Goal: Information Seeking & Learning: Learn about a topic

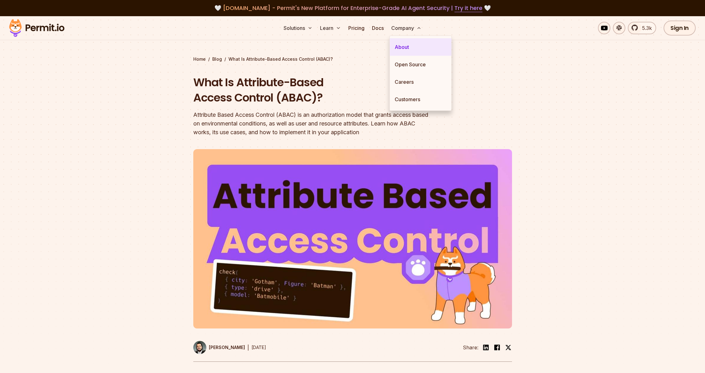
click at [402, 45] on link "About" at bounding box center [421, 46] width 62 height 17
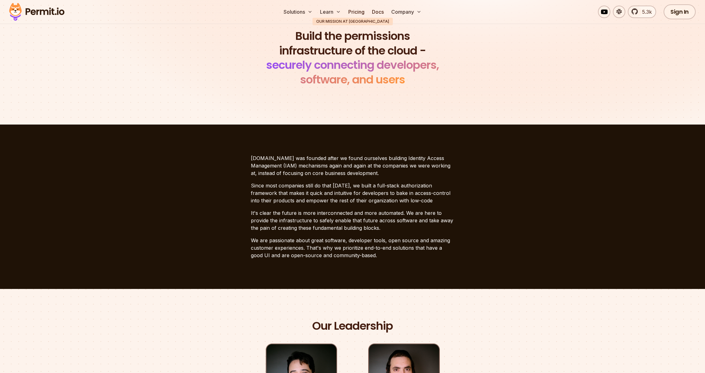
scroll to position [10, 0]
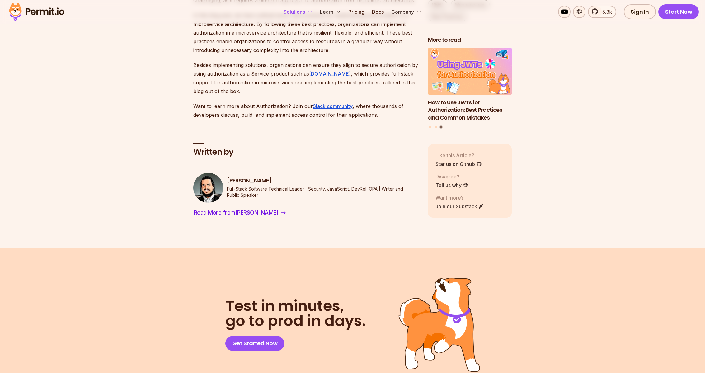
scroll to position [2335, 0]
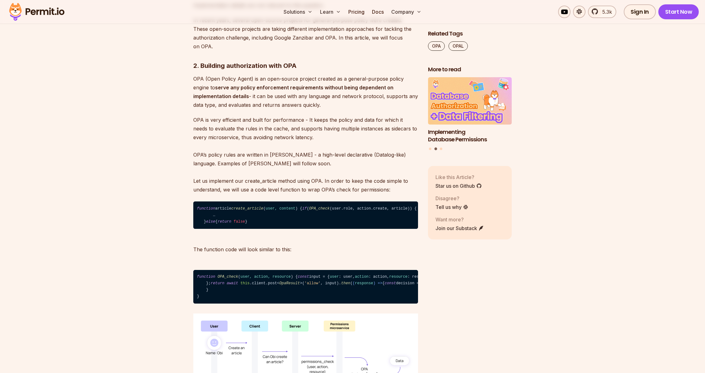
scroll to position [1868, 0]
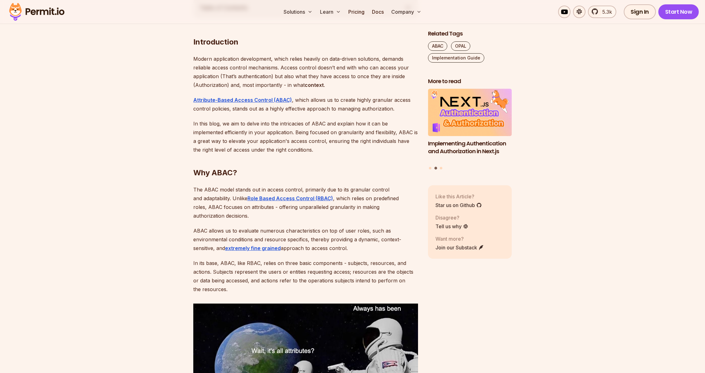
scroll to position [467, 0]
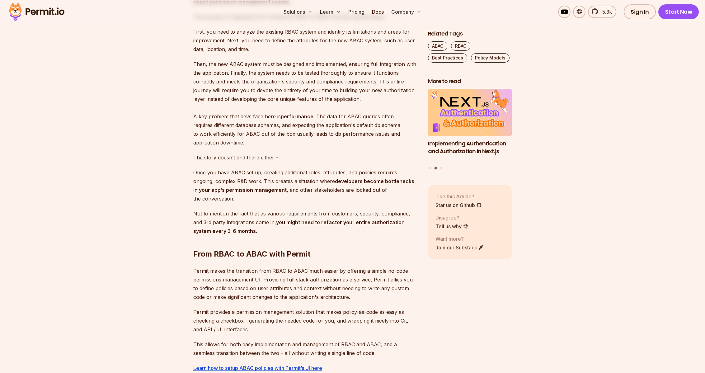
scroll to position [1051, 0]
